Goal: Complete application form

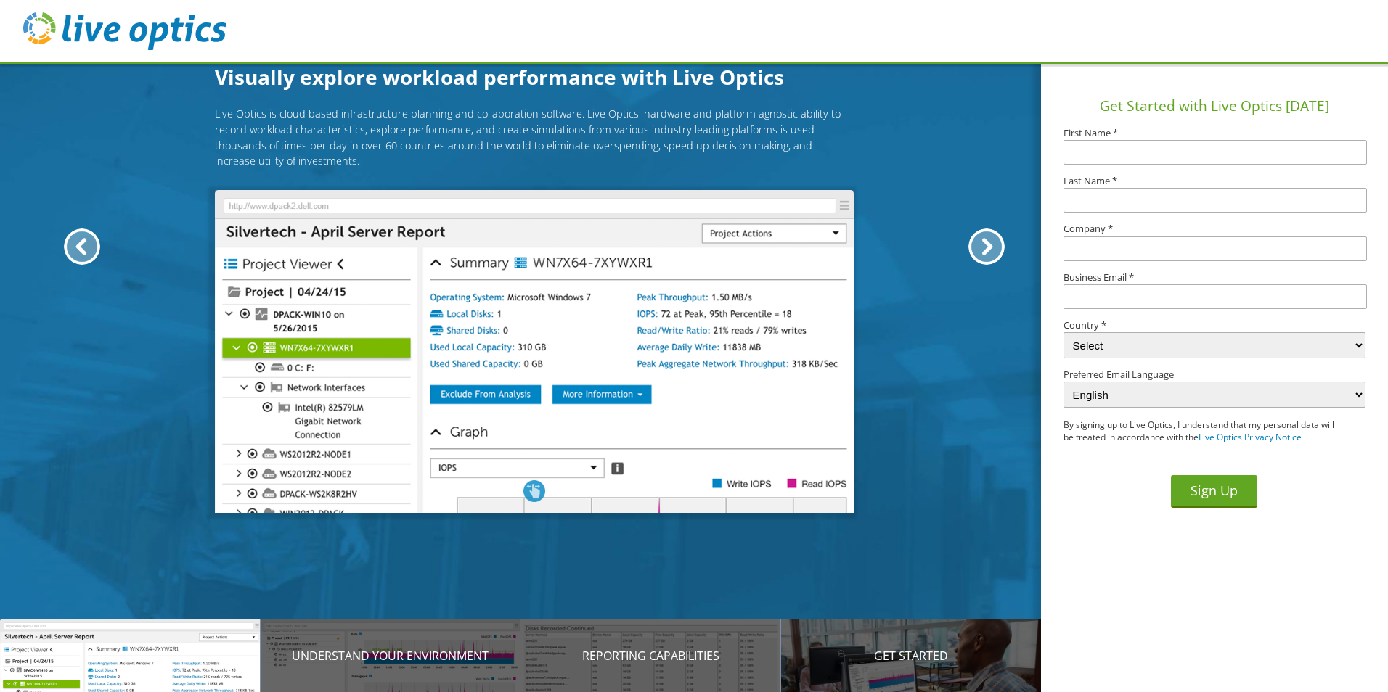
click at [684, 152] on input "text" at bounding box center [1214, 152] width 303 height 25
type input "[PERSON_NAME]"
type input "[EMAIL_ADDRESS][DOMAIN_NAME]"
select select "224"
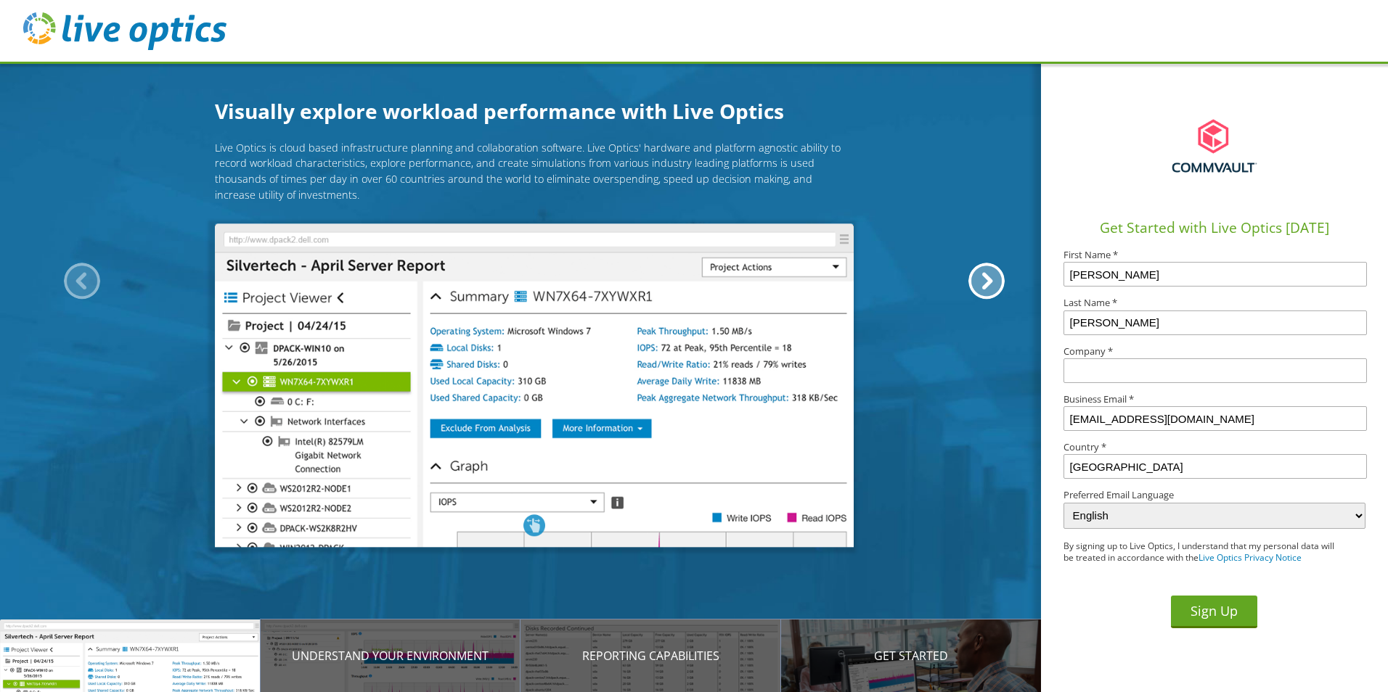
click at [684, 377] on input "text" at bounding box center [1214, 371] width 303 height 25
type input "Dimmit County"
click at [684, 606] on button "Sign Up" at bounding box center [1214, 612] width 86 height 33
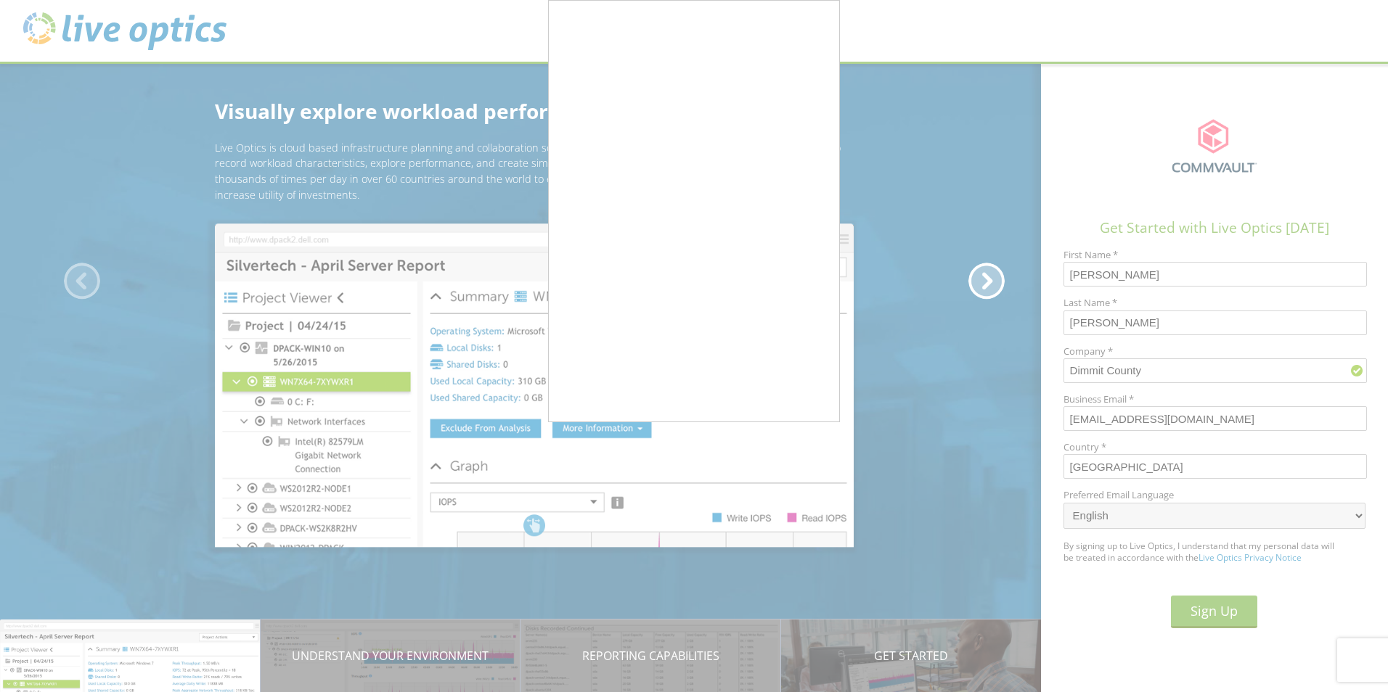
click at [684, 425] on div at bounding box center [694, 346] width 1388 height 692
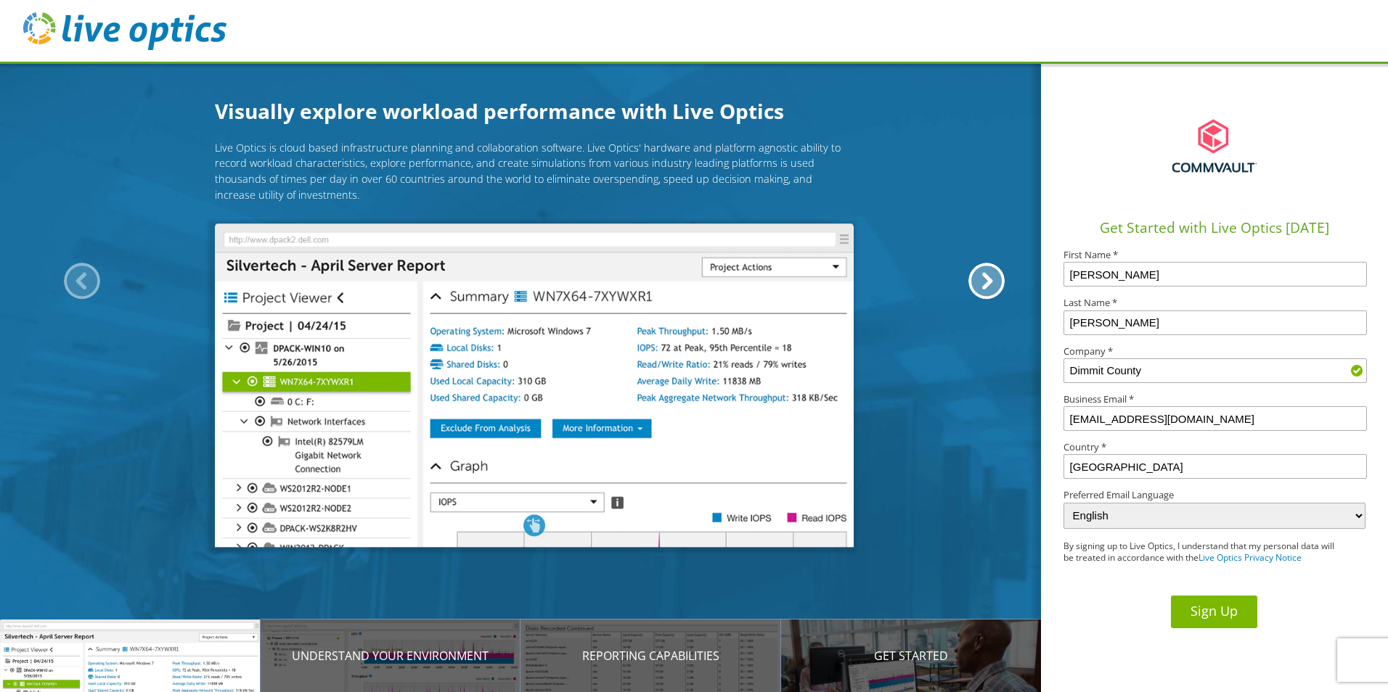
click at [684, 607] on button "Sign Up" at bounding box center [1214, 612] width 86 height 33
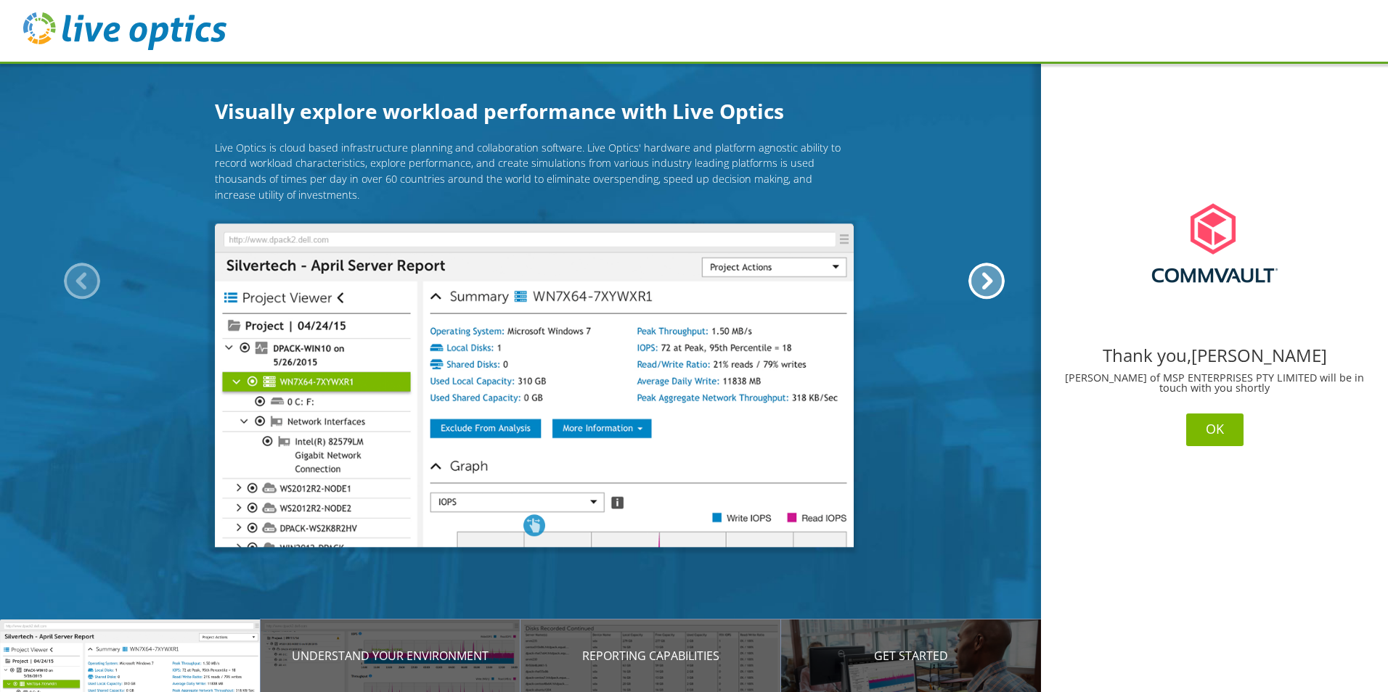
click at [1192, 430] on button "OK" at bounding box center [1214, 430] width 57 height 33
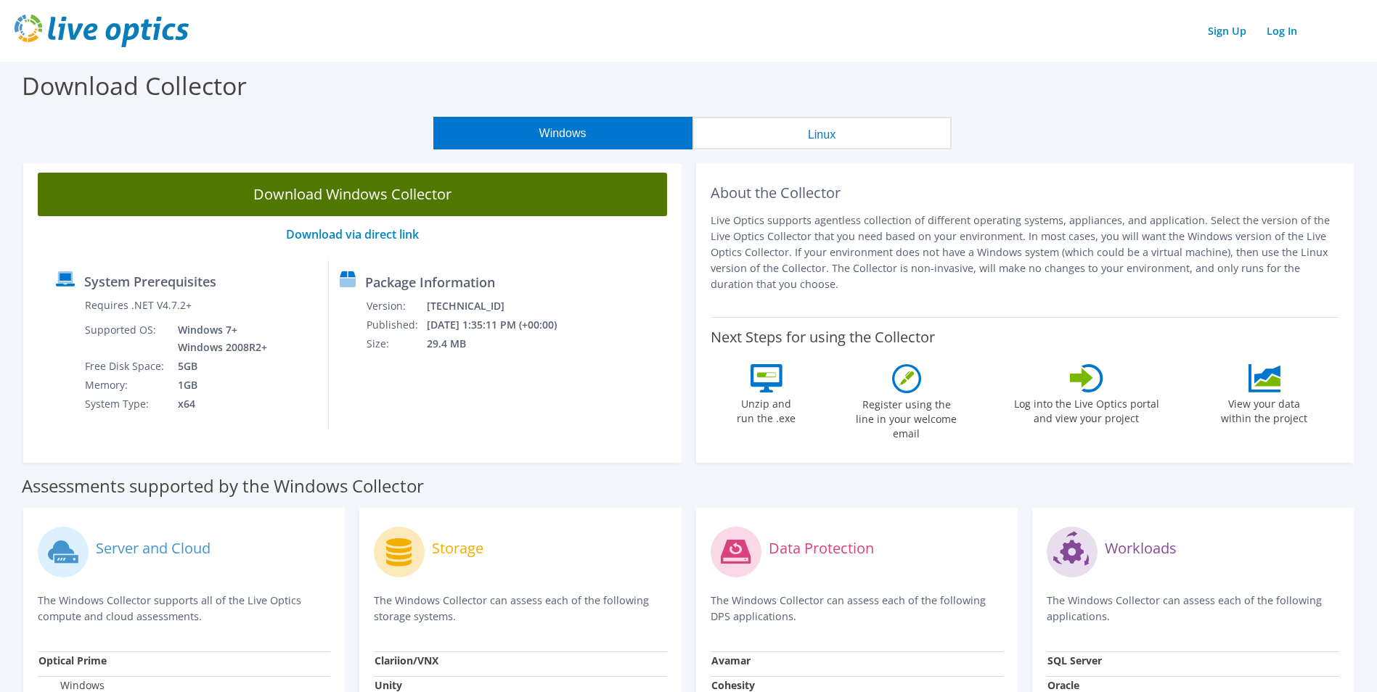
click at [515, 182] on link "Download Windows Collector" at bounding box center [352, 195] width 629 height 44
